Goal: Task Accomplishment & Management: Use online tool/utility

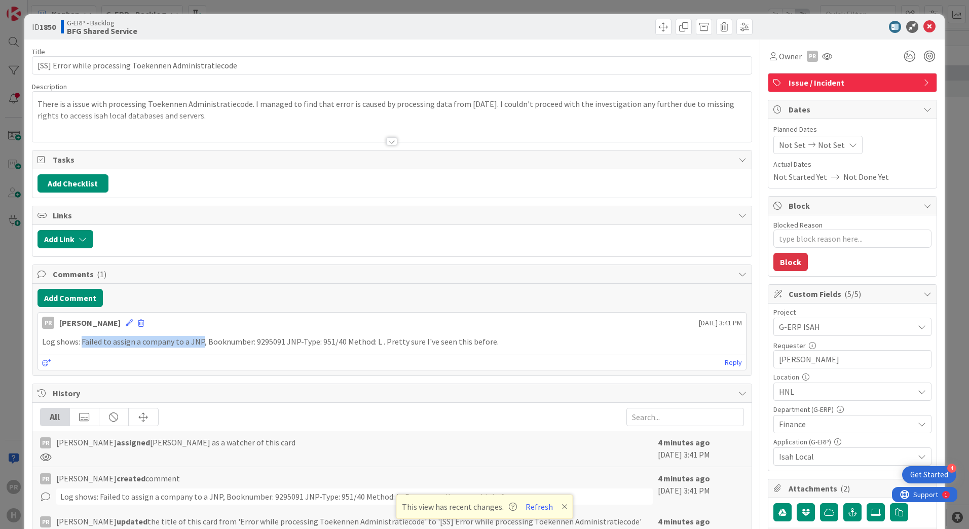
scroll to position [1013, 0]
click at [923, 23] on icon at bounding box center [929, 27] width 12 height 12
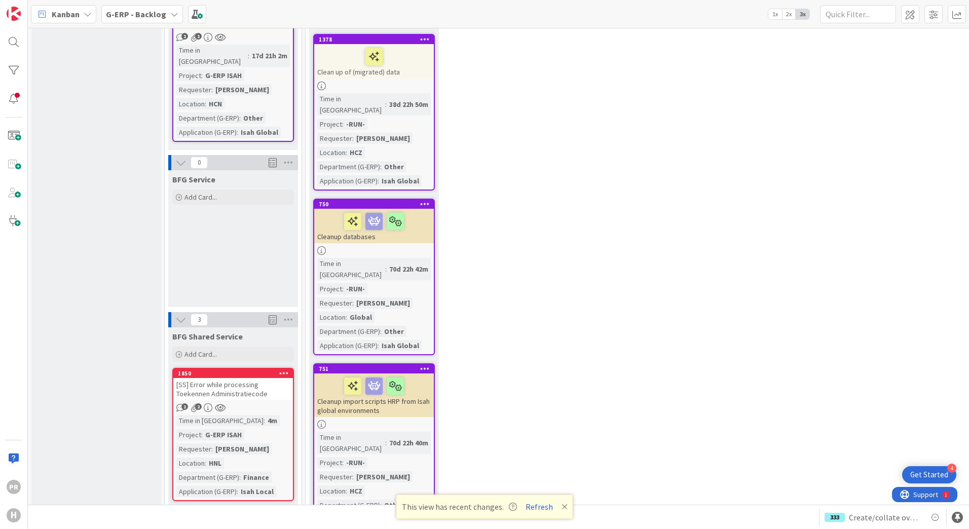
click at [154, 16] on b "G-ERP - Backlog" at bounding box center [136, 14] width 60 height 10
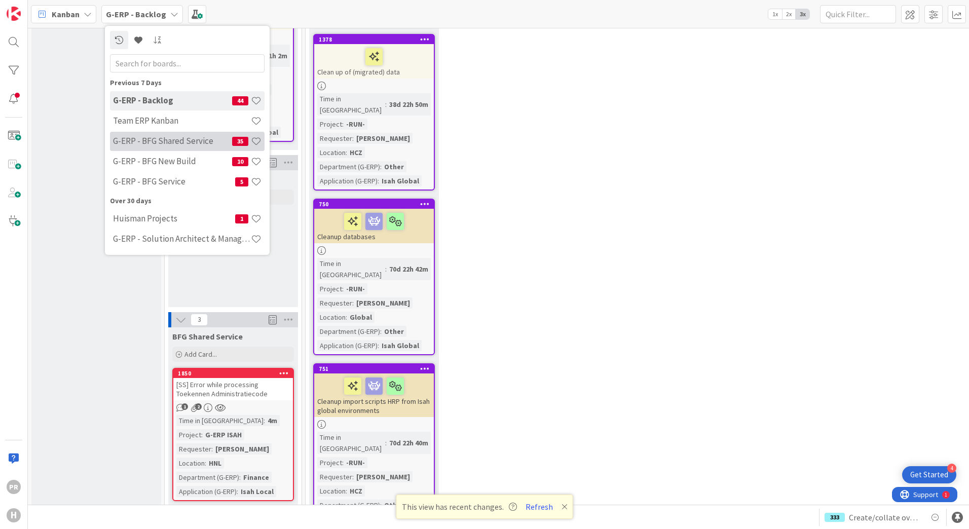
click at [167, 147] on div "G-ERP - BFG Shared Service 35" at bounding box center [187, 141] width 155 height 19
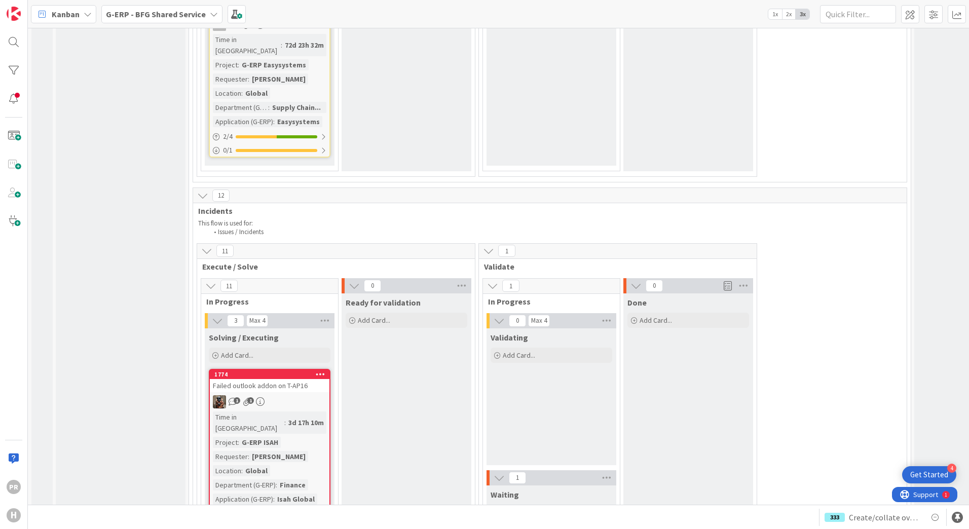
scroll to position [3142, 0]
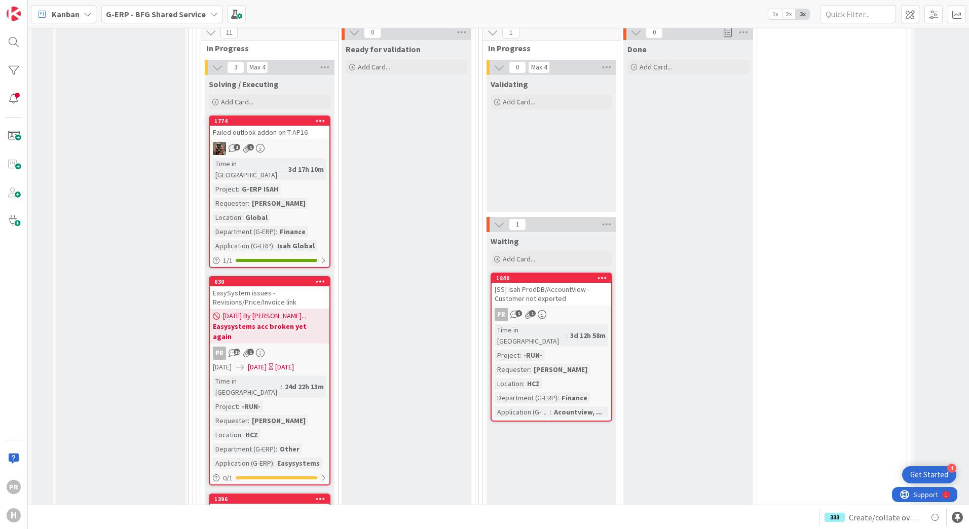
click at [563, 283] on div "[SS] Isah ProdDB/AccountView - Customer not exported" at bounding box center [552, 294] width 120 height 22
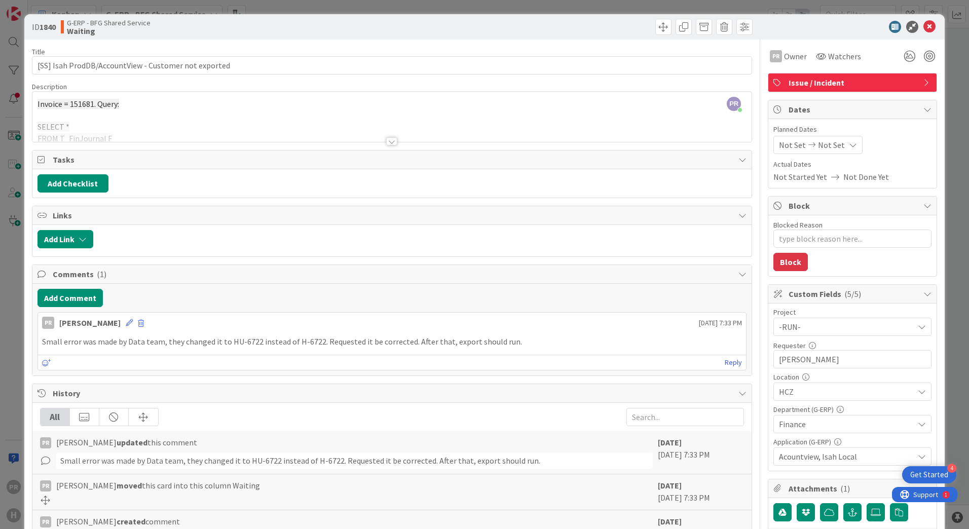
click at [386, 143] on div at bounding box center [391, 141] width 11 height 8
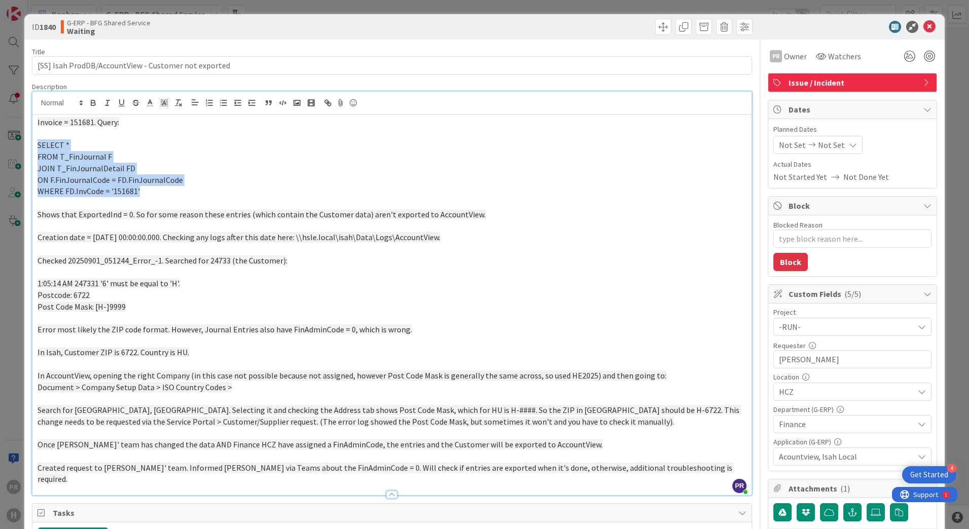
drag, startPoint x: 150, startPoint y: 196, endPoint x: 28, endPoint y: 148, distance: 130.8
copy div "SELECT * FROM T_FinJournal F JOIN T_FinJournalDetail FD ON F.FinJournalCode = F…"
click at [659, 28] on span at bounding box center [663, 27] width 16 height 16
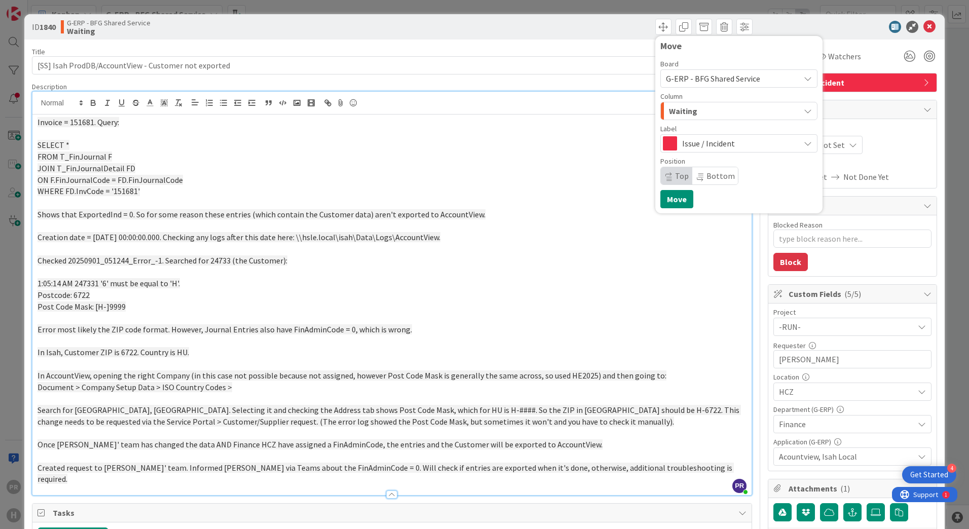
click at [672, 104] on span "Waiting" at bounding box center [683, 110] width 28 height 13
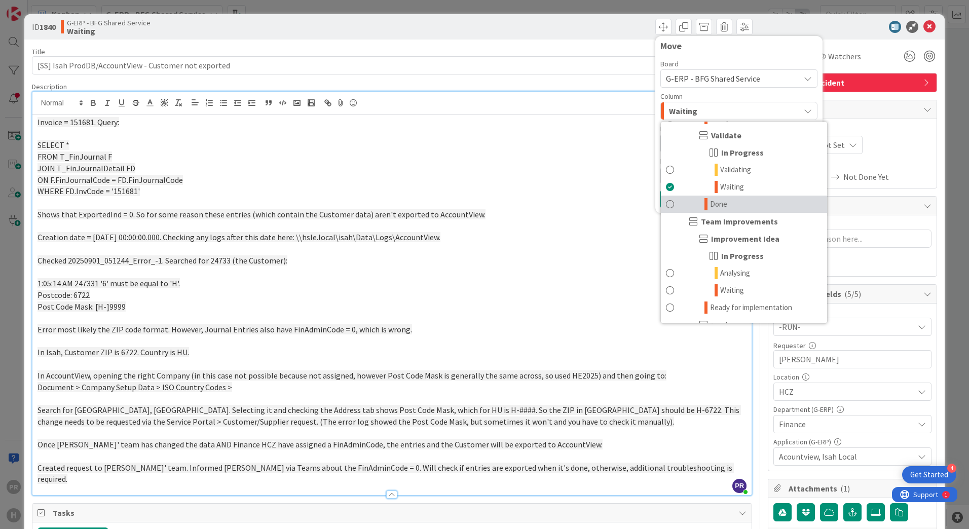
scroll to position [861, 0]
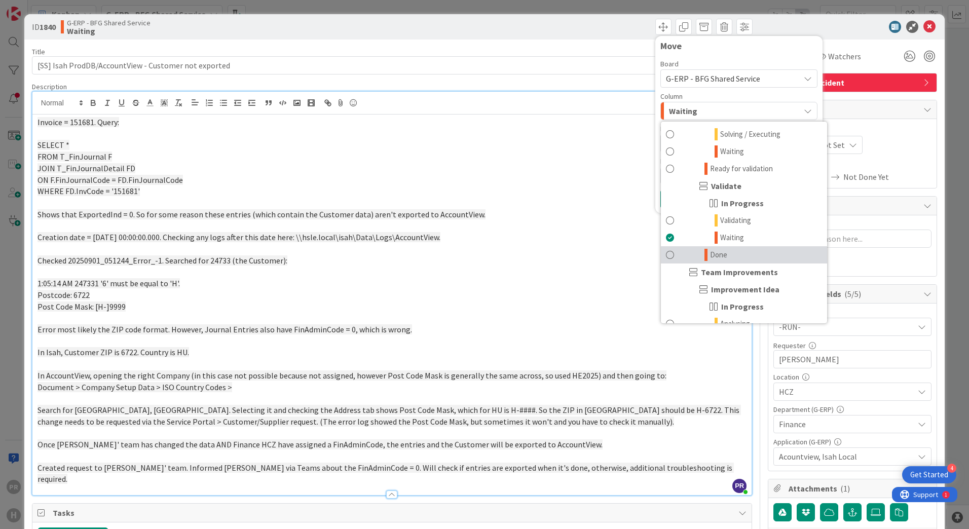
click at [710, 252] on span "Done" at bounding box center [718, 255] width 17 height 12
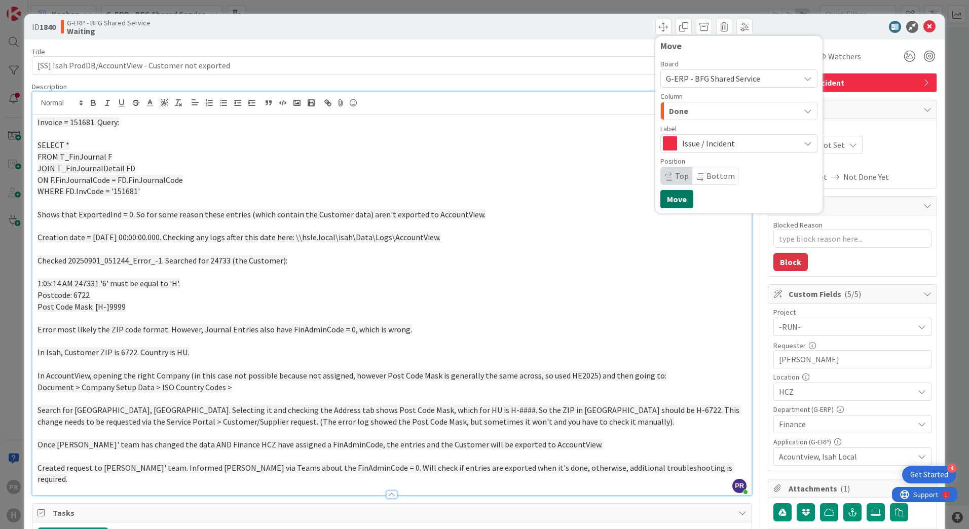
click at [676, 197] on button "Move" at bounding box center [676, 199] width 33 height 18
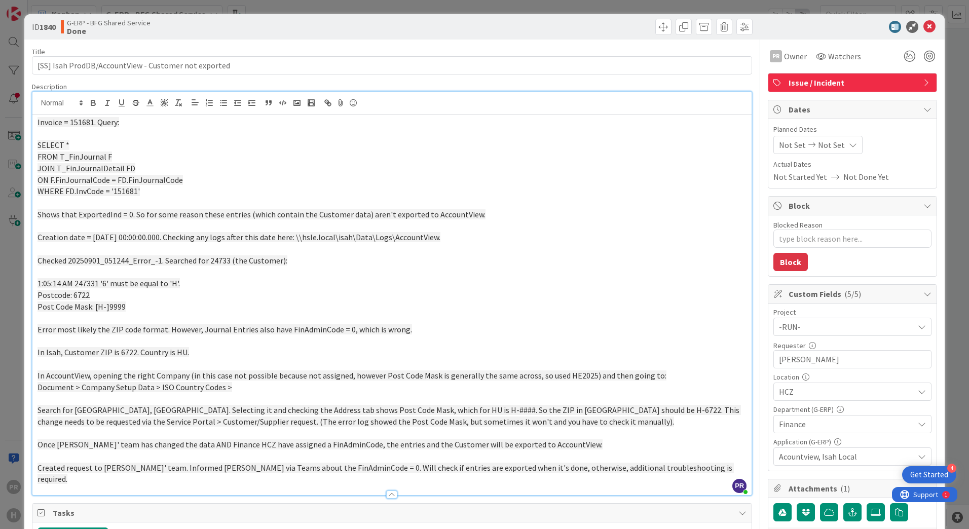
type textarea "x"
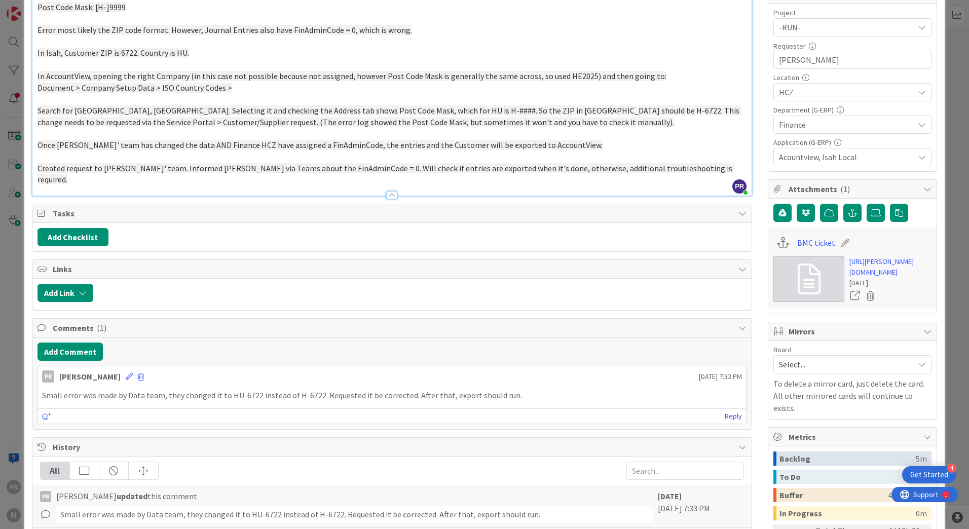
scroll to position [304, 0]
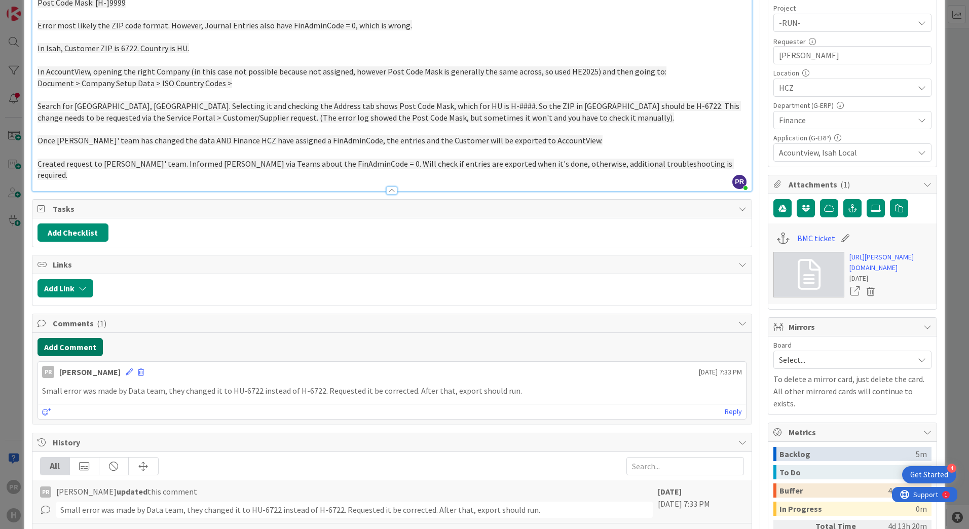
click at [86, 342] on button "Add Comment" at bounding box center [69, 347] width 65 height 18
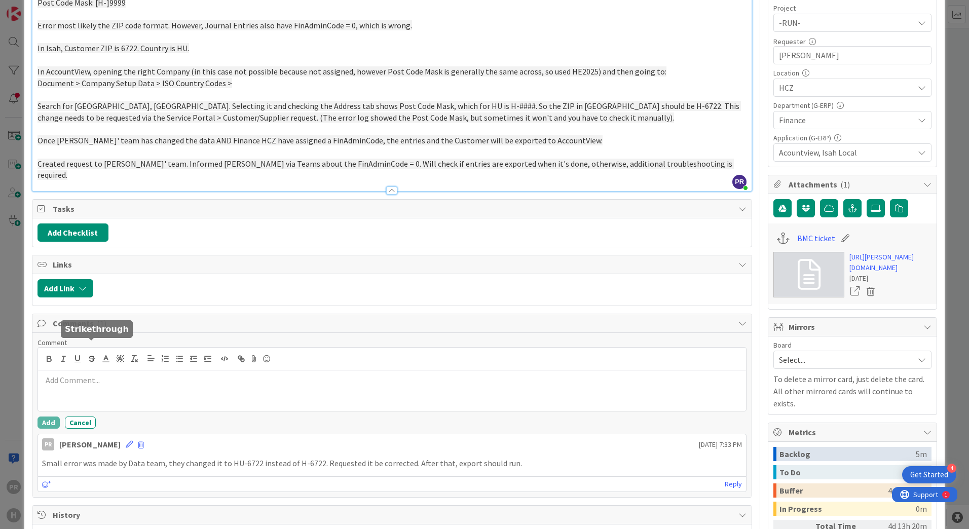
click at [131, 387] on div at bounding box center [392, 390] width 708 height 41
click at [52, 417] on button "Add" at bounding box center [48, 423] width 22 height 12
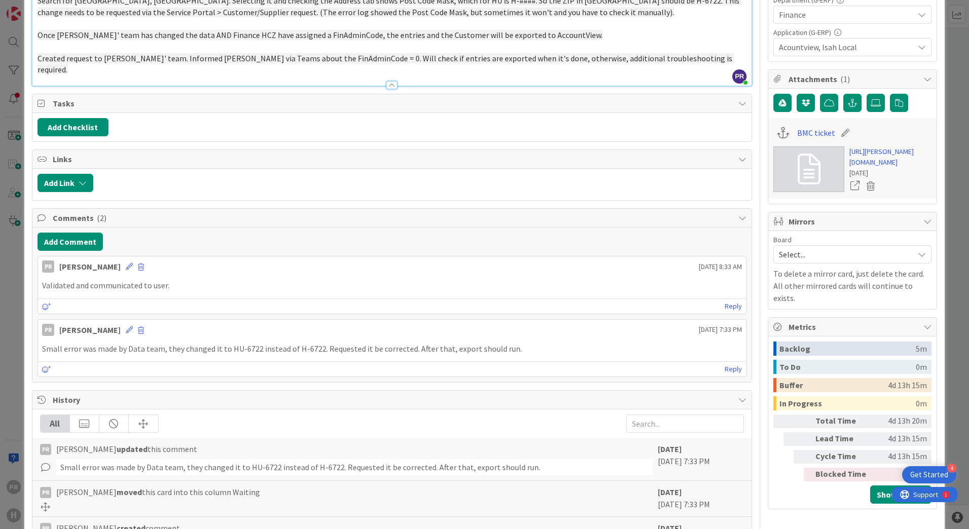
scroll to position [405, 0]
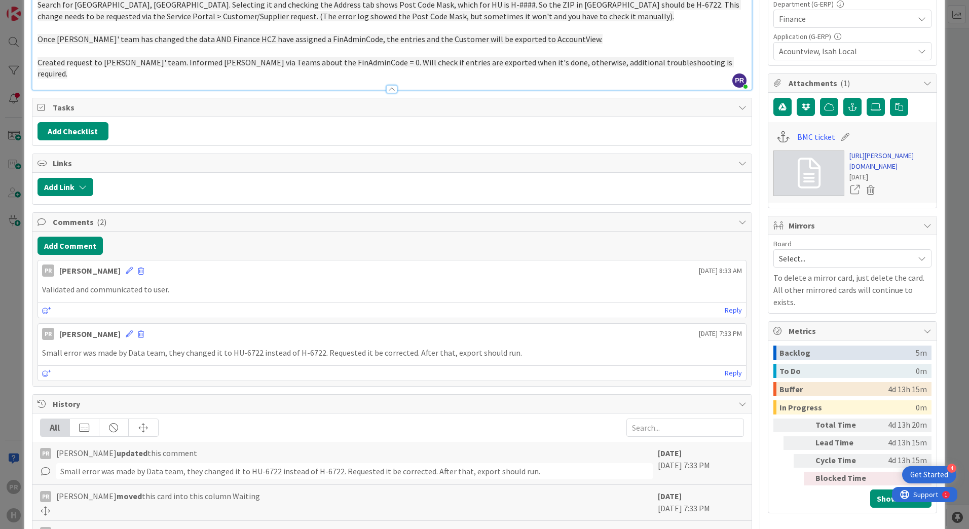
click at [854, 165] on link "[URL][PERSON_NAME][DOMAIN_NAME]" at bounding box center [890, 160] width 82 height 21
type textarea "x"
